Goal: Information Seeking & Learning: Learn about a topic

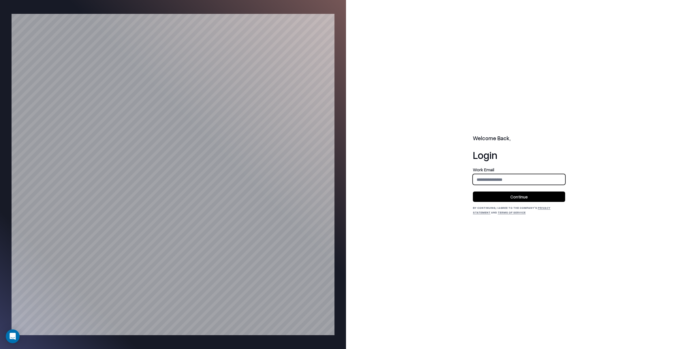
click at [493, 182] on input "email" at bounding box center [519, 179] width 92 height 11
type input "**********"
click at [512, 199] on button "Continue" at bounding box center [519, 197] width 92 height 10
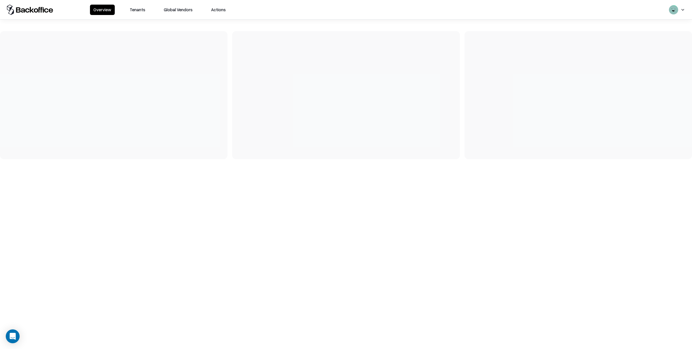
click at [145, 11] on button "Tenants" at bounding box center [137, 10] width 23 height 10
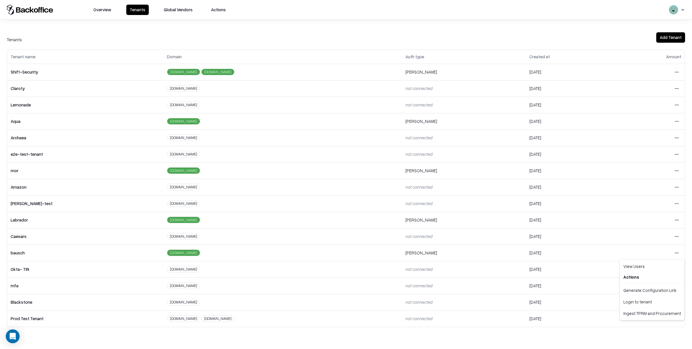
click at [675, 253] on html "Overview Tenants Global Vendors Actions Tenants Add Tenant Tenant name Domain A…" at bounding box center [346, 174] width 692 height 349
click at [630, 300] on div "Login to tenant" at bounding box center [653, 302] width 62 height 12
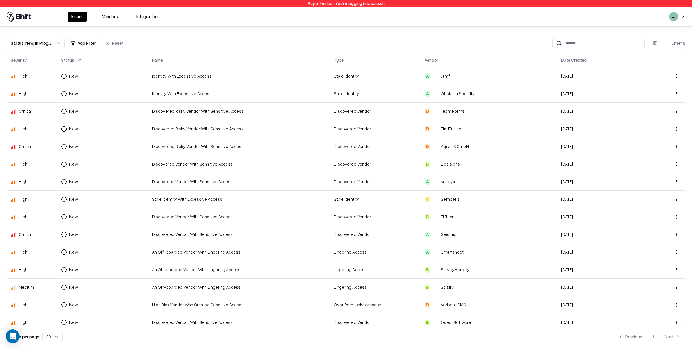
click at [179, 77] on div "Identity With Excessive Access" at bounding box center [239, 76] width 175 height 6
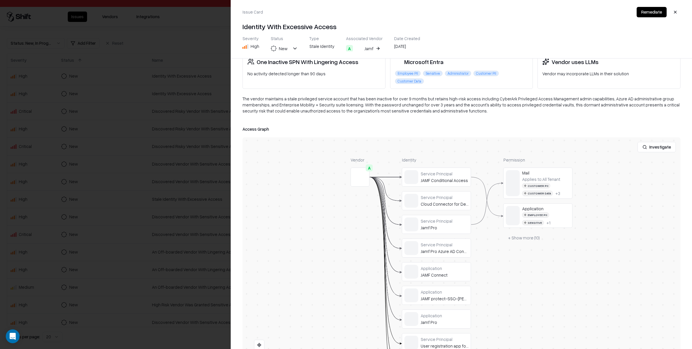
scroll to position [36, 0]
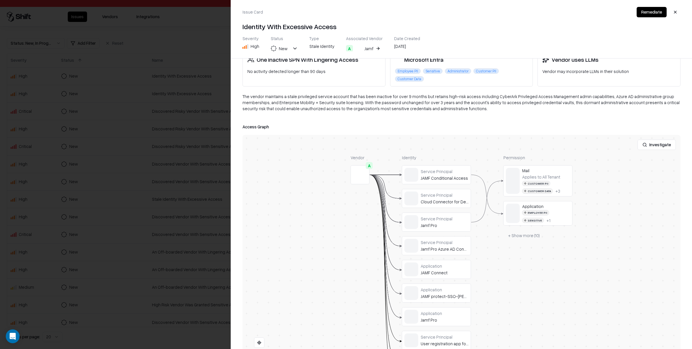
click at [0, 0] on div at bounding box center [0, 0] width 0 height 0
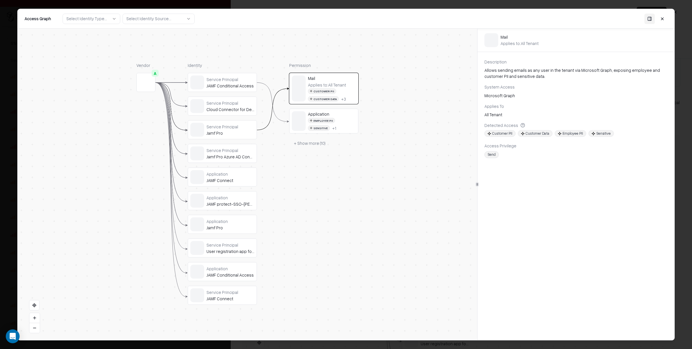
click at [238, 83] on div "JAMF Conditional Access" at bounding box center [231, 85] width 48 height 5
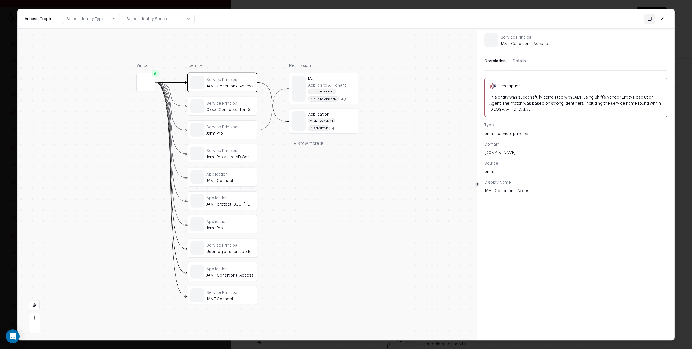
click at [218, 104] on div "Service Principal" at bounding box center [231, 102] width 48 height 5
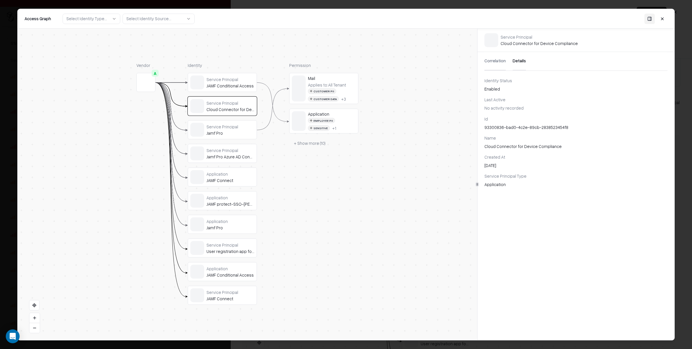
drag, startPoint x: 524, startPoint y: 57, endPoint x: 520, endPoint y: 60, distance: 5.2
click at [524, 57] on button "Details" at bounding box center [519, 61] width 13 height 18
click at [216, 82] on div "Service Principal JAMF Conditional Access" at bounding box center [231, 82] width 48 height 12
click at [328, 83] on div "Applies to: All Tenant" at bounding box center [327, 84] width 38 height 5
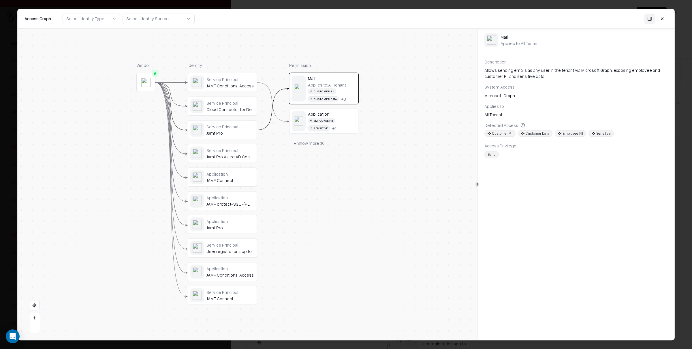
click at [235, 178] on div "JAMF Connect" at bounding box center [231, 180] width 48 height 5
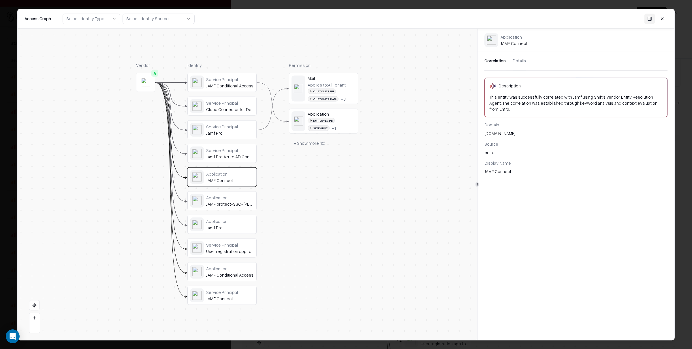
click at [519, 65] on button "Details" at bounding box center [519, 61] width 13 height 18
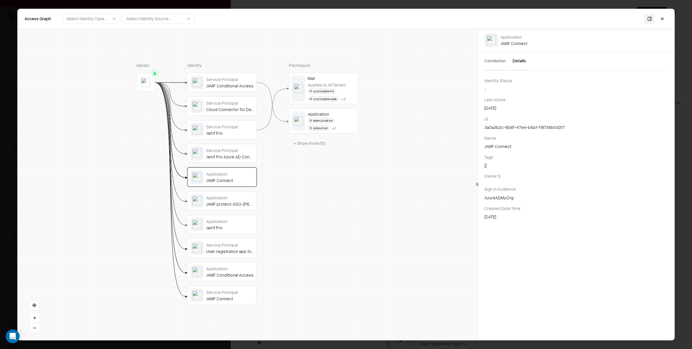
click at [236, 109] on div "Cloud Connector for Device Compliance" at bounding box center [230, 109] width 48 height 5
click at [224, 222] on div "Application" at bounding box center [230, 220] width 48 height 5
click at [239, 249] on div "Service Principal User registration app for Device Compliance" at bounding box center [230, 248] width 48 height 12
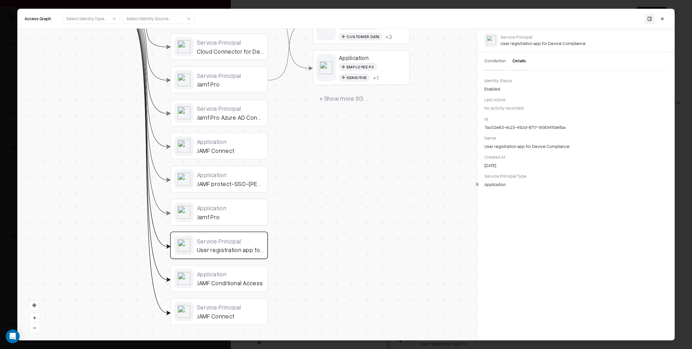
click at [335, 219] on div "Permission Mail Applies to: All Tenant Customer PII Customer Data + 3 Applicati…" at bounding box center [361, 155] width 97 height 340
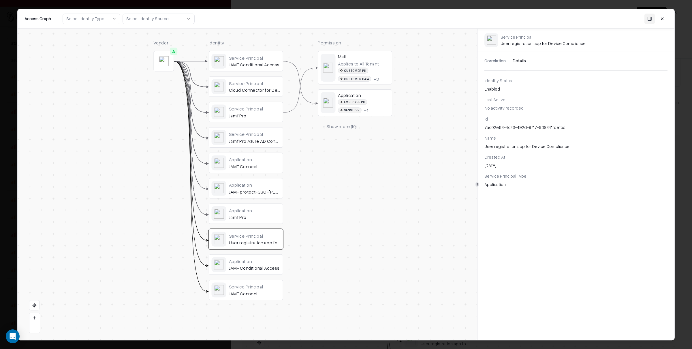
click at [276, 162] on div "Application" at bounding box center [254, 160] width 51 height 6
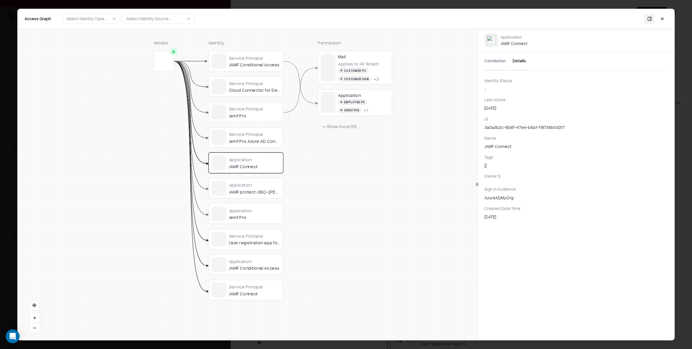
click at [265, 132] on div "Service Principal" at bounding box center [254, 134] width 51 height 6
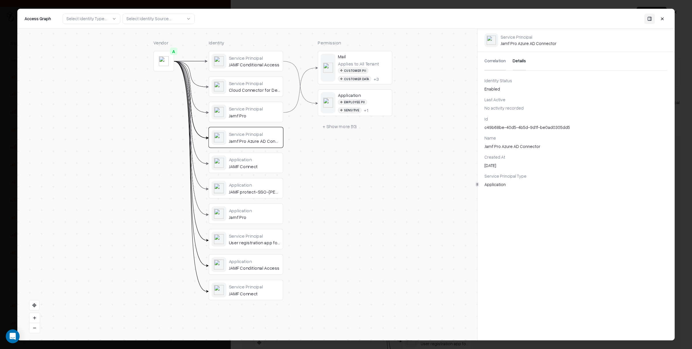
click at [265, 189] on div "JAMF protect-SSO-[PERSON_NAME]-0168028" at bounding box center [254, 192] width 51 height 6
click at [273, 232] on div "Service Principal User registration app for Device Compliance" at bounding box center [246, 239] width 74 height 20
drag, startPoint x: 666, startPoint y: 18, endPoint x: 611, endPoint y: 29, distance: 55.5
click at [666, 18] on button at bounding box center [663, 19] width 10 height 10
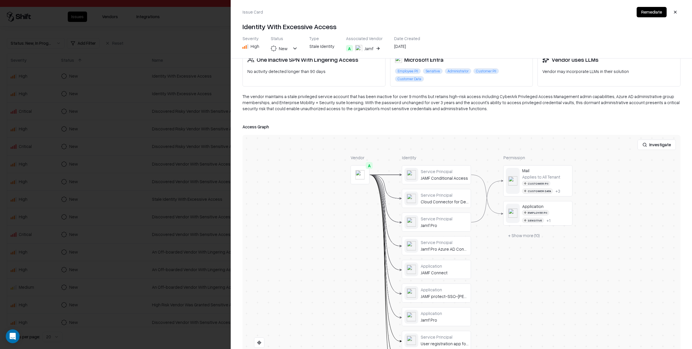
drag, startPoint x: 674, startPoint y: 11, endPoint x: 639, endPoint y: 21, distance: 35.9
click at [674, 11] on button "button" at bounding box center [676, 12] width 10 height 10
